Goal: Information Seeking & Learning: Learn about a topic

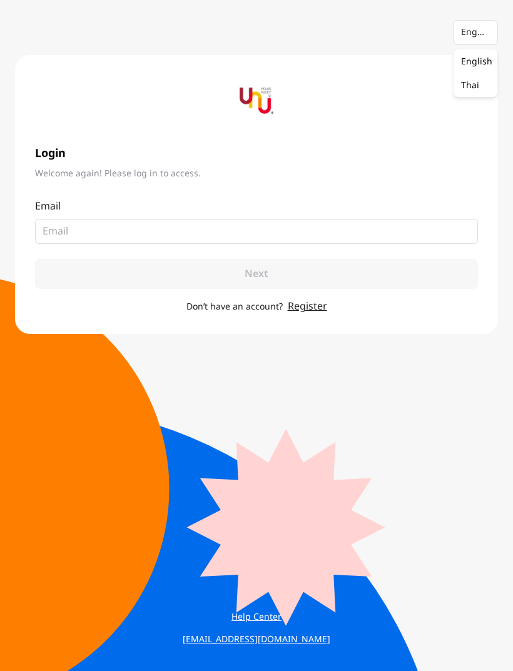
click at [260, 98] on img at bounding box center [257, 101] width 34 height 34
click at [254, 101] on img at bounding box center [257, 101] width 34 height 34
click at [268, 618] on link "Help Center" at bounding box center [257, 617] width 168 height 23
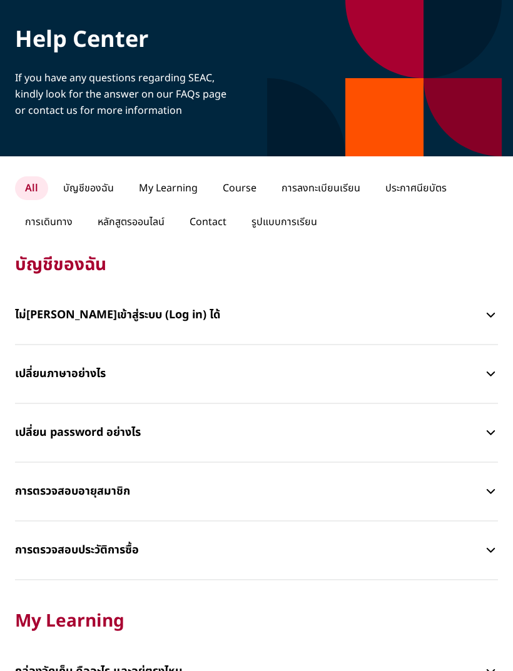
click at [208, 231] on p "Contact" at bounding box center [208, 222] width 57 height 24
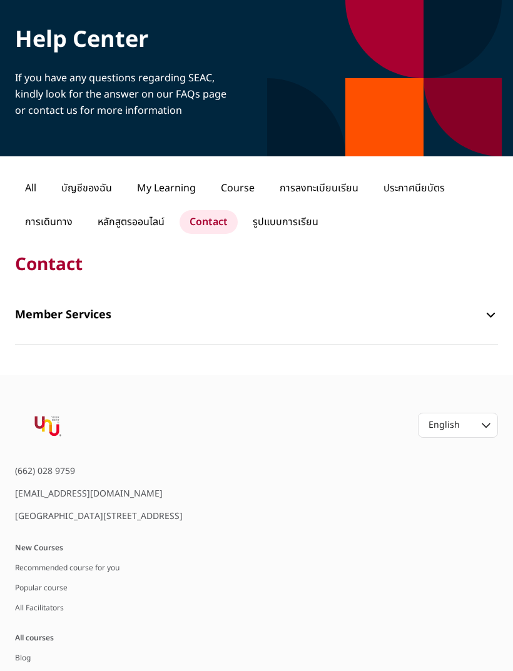
click at [49, 614] on link "All Facilitators" at bounding box center [39, 607] width 49 height 11
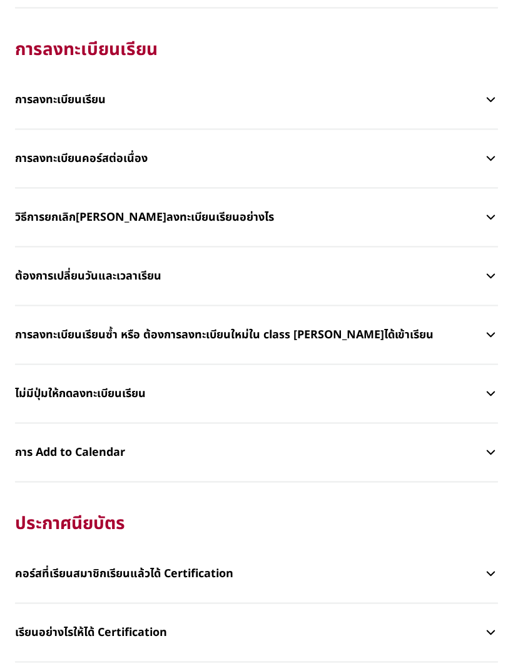
scroll to position [1067, 0]
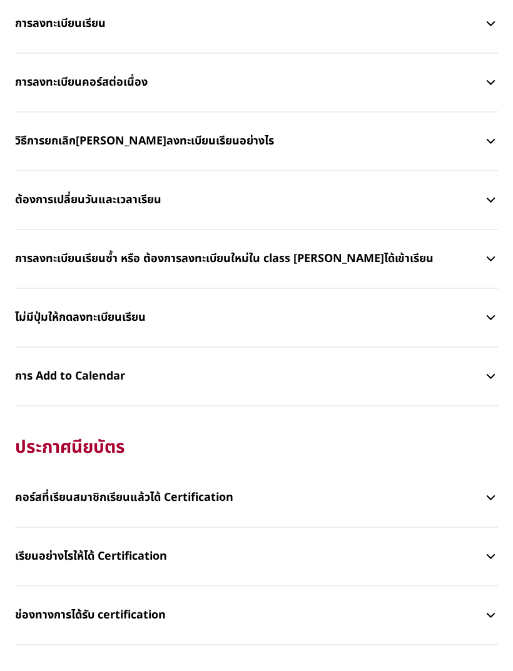
click at [497, 490] on button "คอร์สที่เรียนสมาชิกเรียนแล้วได้ Certification" at bounding box center [256, 498] width 483 height 38
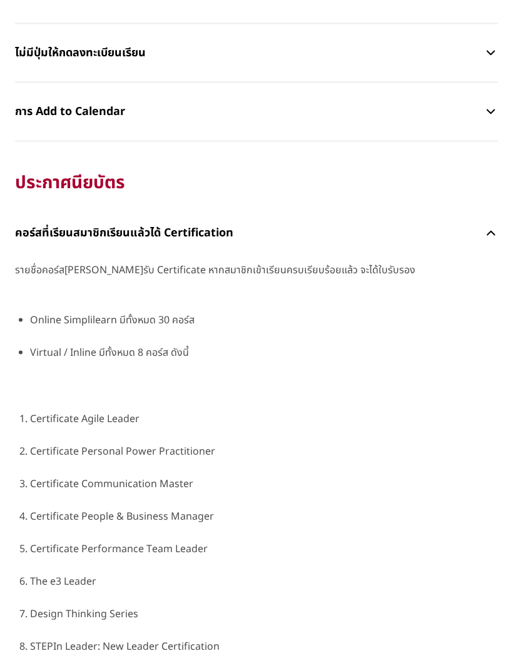
scroll to position [1333, 0]
click at [152, 489] on li "Certificate Communication Master" at bounding box center [264, 483] width 468 height 16
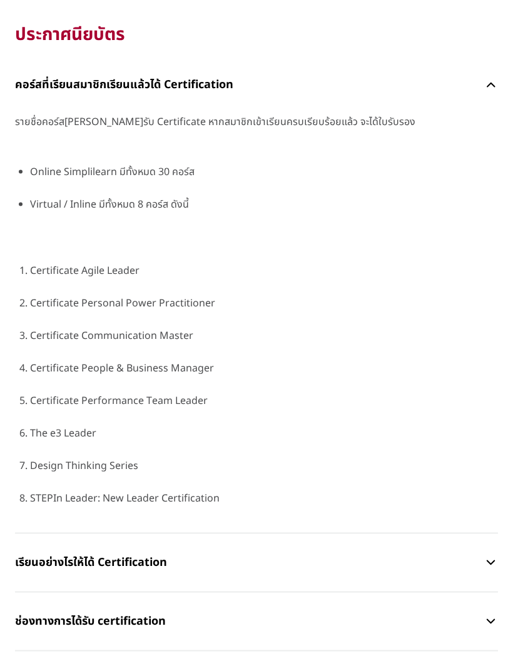
click at [372, 556] on p "เรียนอย่างไรให้ได้ Certification" at bounding box center [249, 563] width 469 height 38
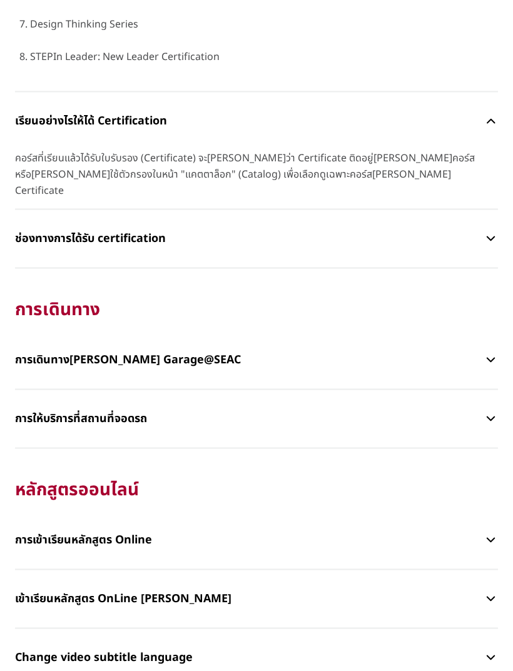
scroll to position [1979, 0]
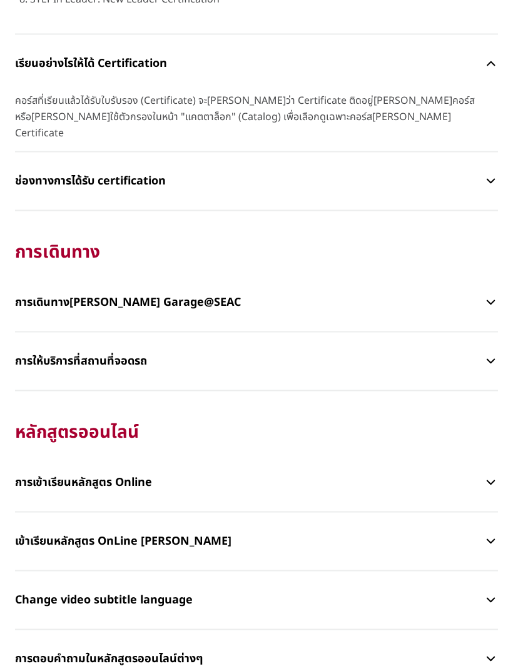
click at [487, 534] on icon "button" at bounding box center [491, 541] width 14 height 15
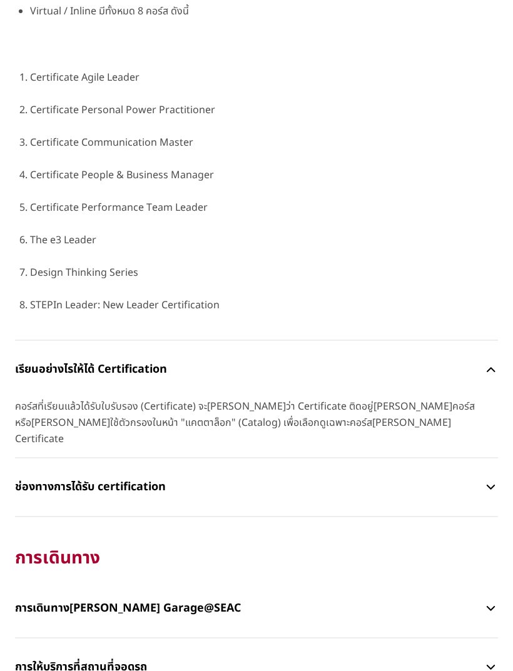
scroll to position [1573, 0]
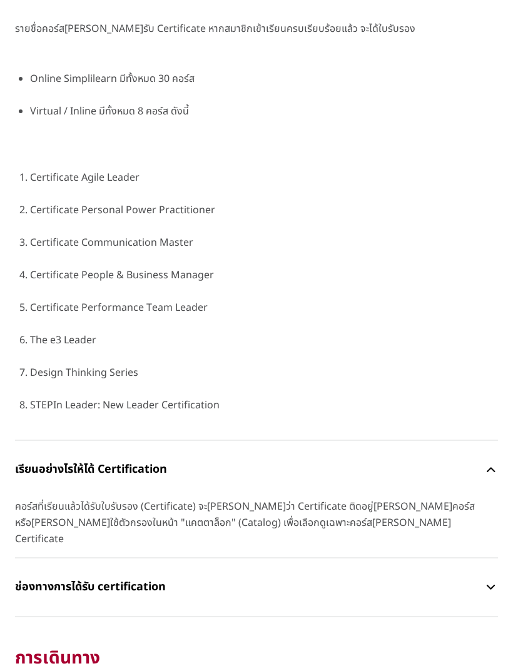
click at [173, 237] on li "Certificate Communication Master" at bounding box center [264, 243] width 468 height 16
click at [178, 247] on li "Certificate Communication Master" at bounding box center [264, 243] width 468 height 16
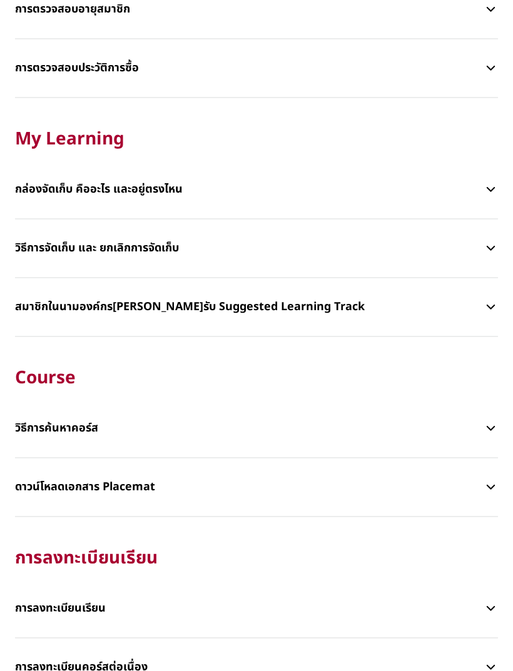
scroll to position [464, 0]
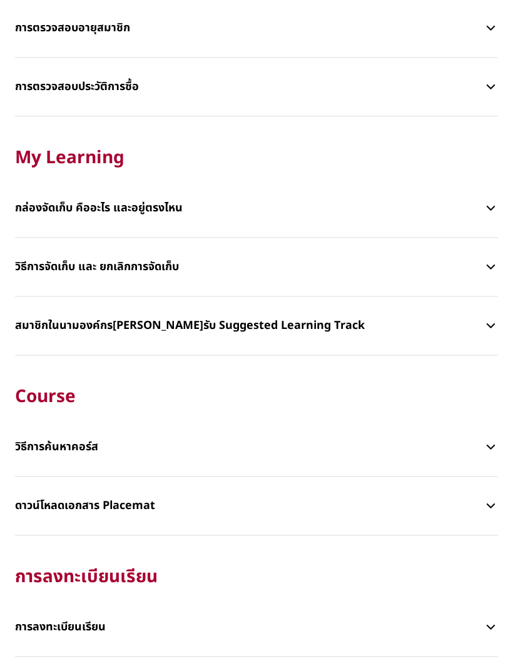
click at [495, 450] on icon "button" at bounding box center [491, 447] width 14 height 15
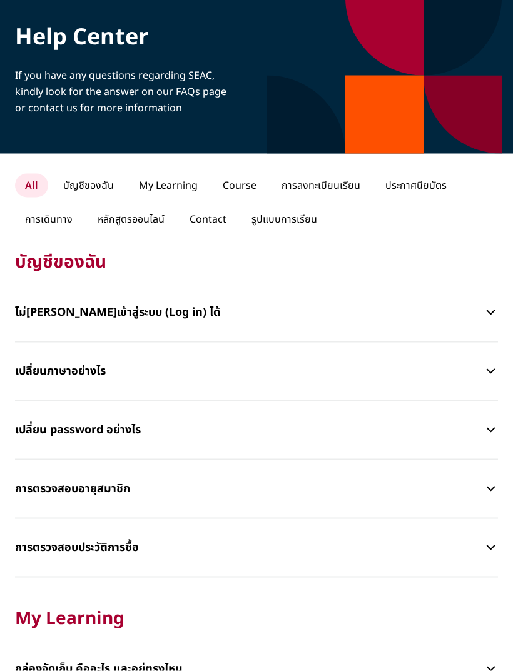
scroll to position [0, 0]
